Goal: Check status

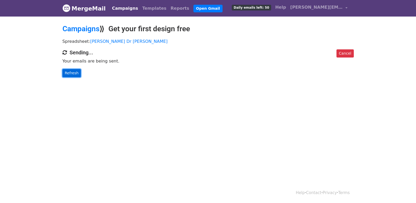
click at [71, 71] on link "Refresh" at bounding box center [72, 73] width 19 height 8
click at [71, 72] on link "Refresh" at bounding box center [72, 73] width 19 height 8
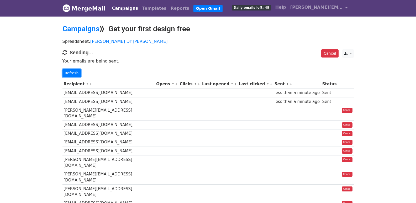
click at [71, 72] on link "Refresh" at bounding box center [72, 73] width 19 height 8
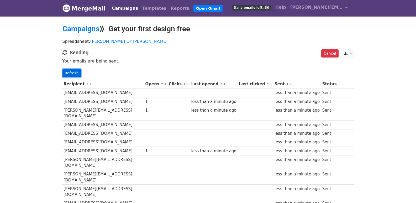
click at [67, 76] on link "Refresh" at bounding box center [72, 73] width 19 height 8
click at [68, 76] on link "Refresh" at bounding box center [72, 73] width 19 height 8
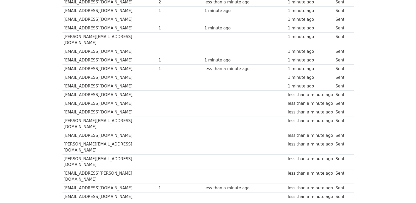
scroll to position [366, 0]
